Goal: Go to known website: Access a specific website the user already knows

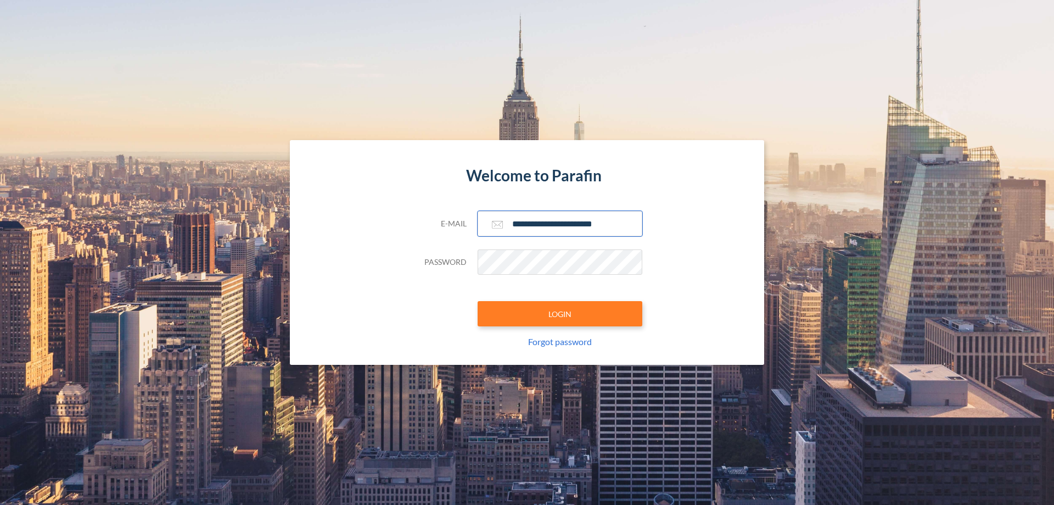
type input "**********"
click at [560, 313] on button "LOGIN" at bounding box center [560, 313] width 165 height 25
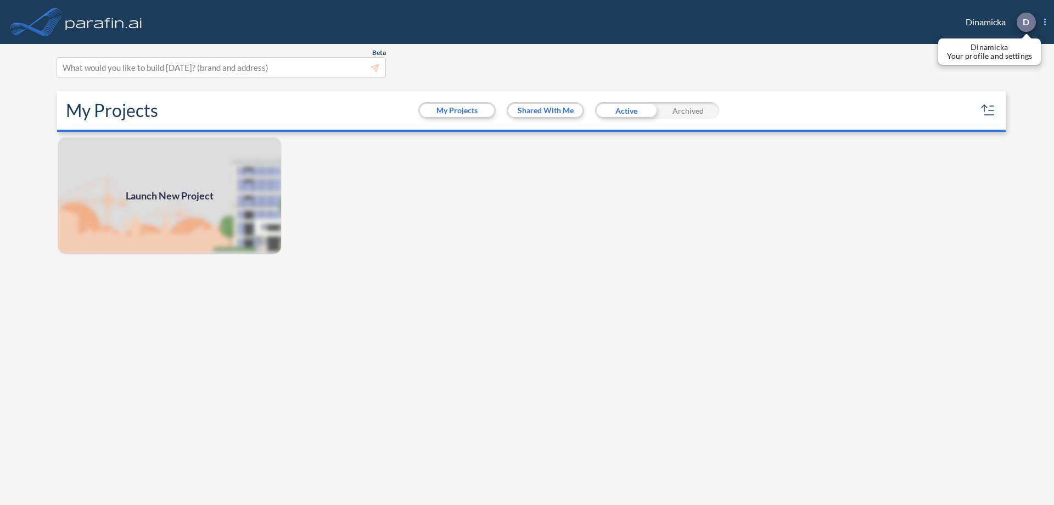
click at [1026, 22] on p "D" at bounding box center [1026, 22] width 7 height 10
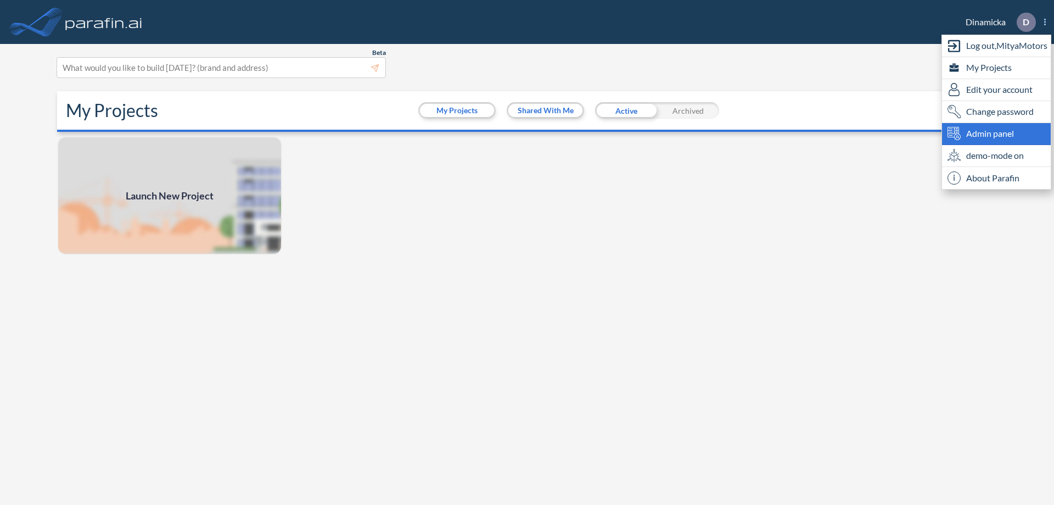
click at [996, 133] on span "Admin panel" at bounding box center [990, 133] width 48 height 13
